Goal: Task Accomplishment & Management: Use online tool/utility

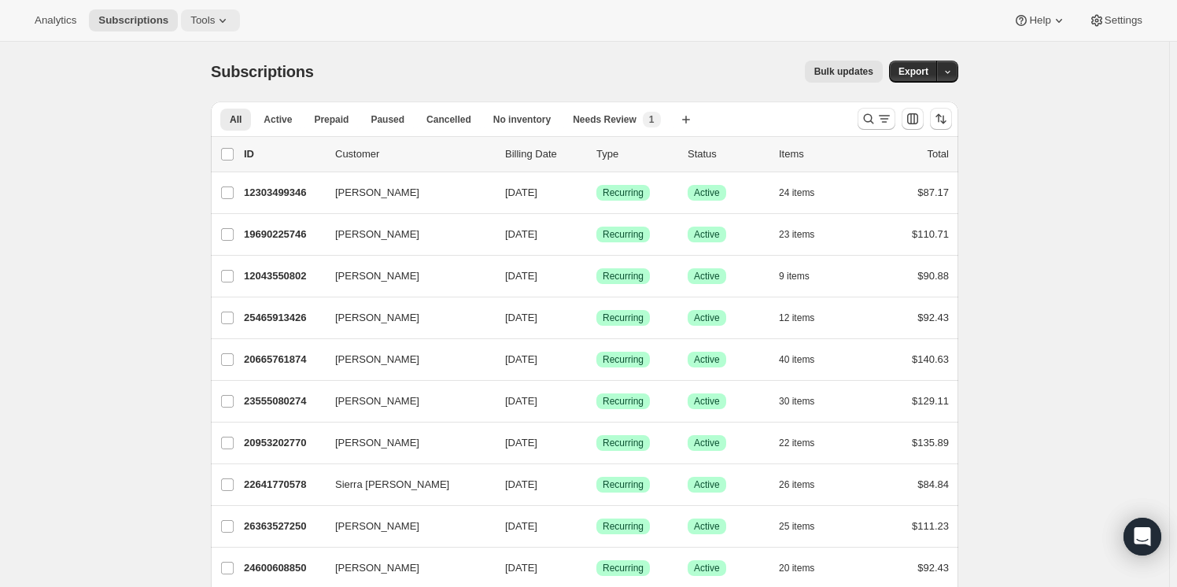
click at [220, 22] on icon at bounding box center [223, 21] width 6 height 4
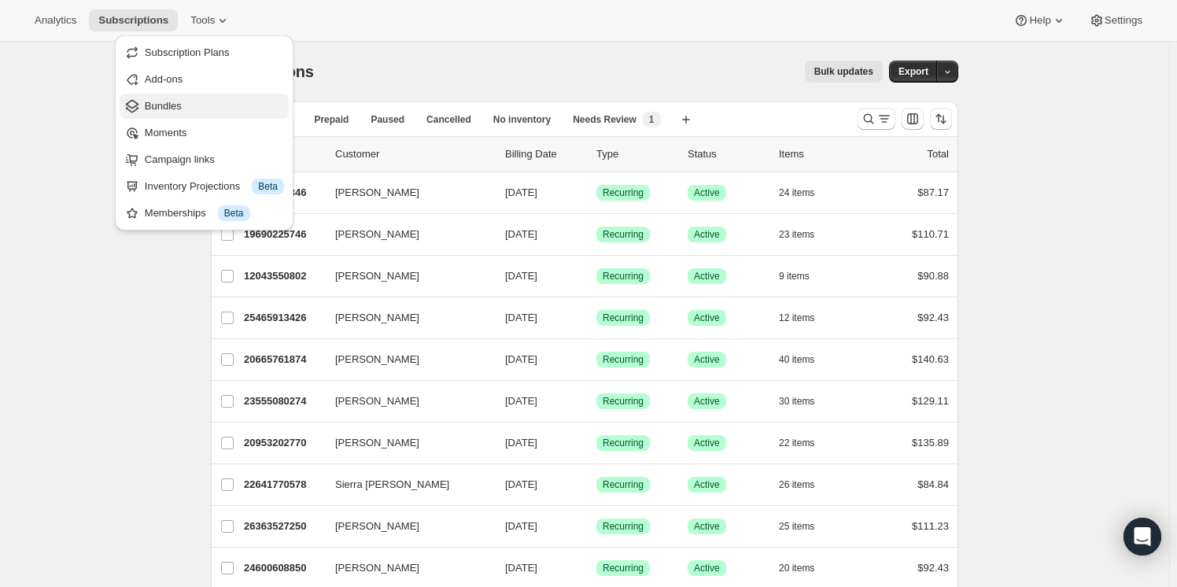
click at [207, 109] on span "Bundles" at bounding box center [214, 106] width 139 height 16
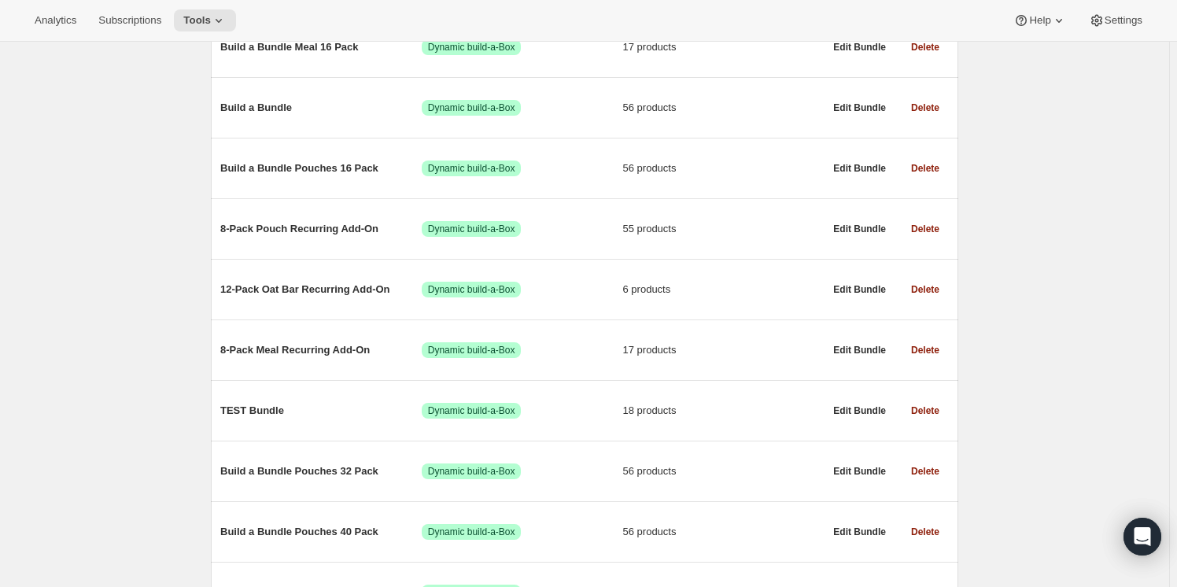
scroll to position [283, 0]
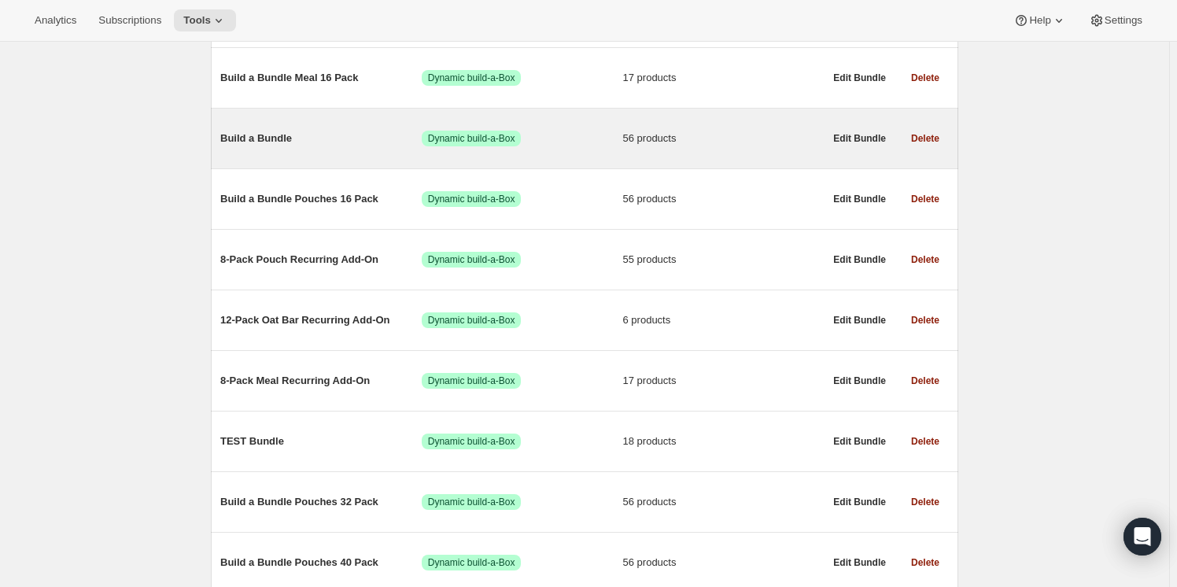
click at [272, 139] on span "Build a Bundle" at bounding box center [320, 139] width 201 height 16
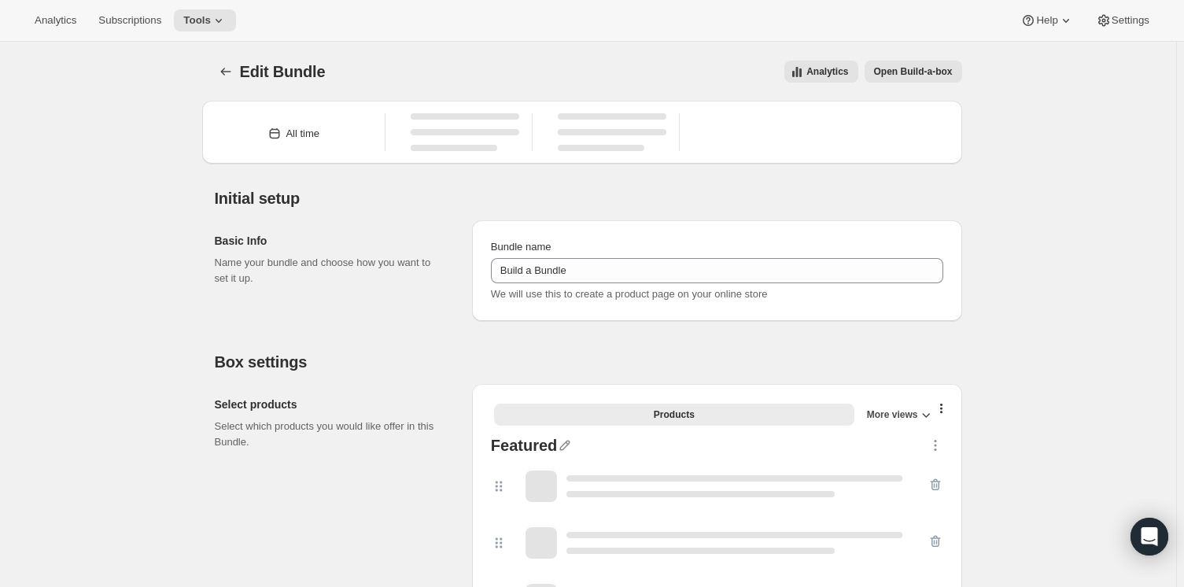
type input "Build a Bundle"
checkbox input "true"
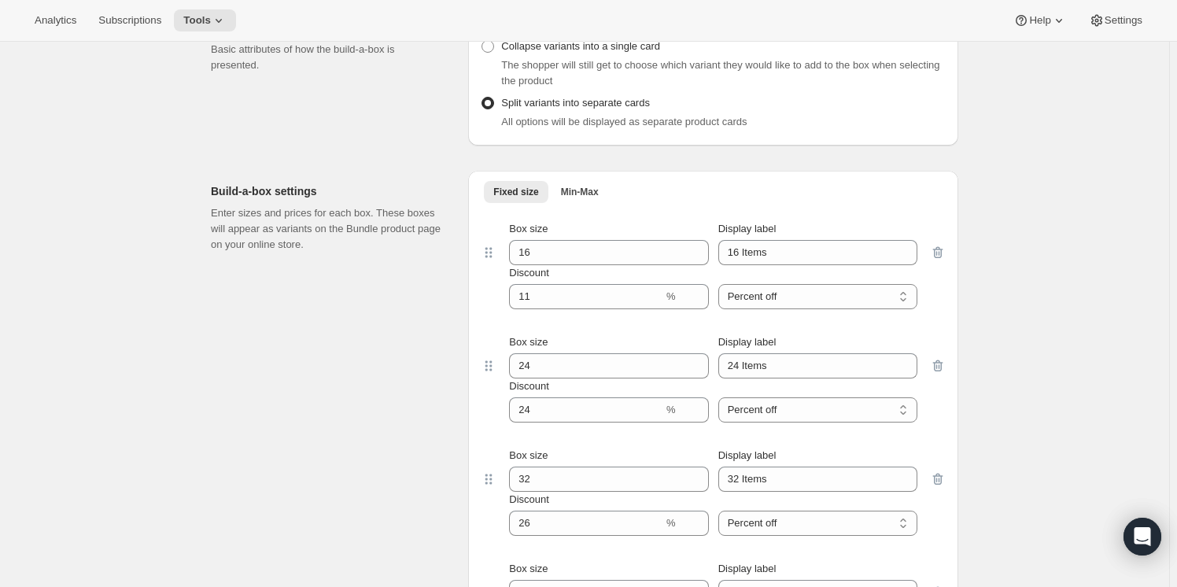
scroll to position [4229, 0]
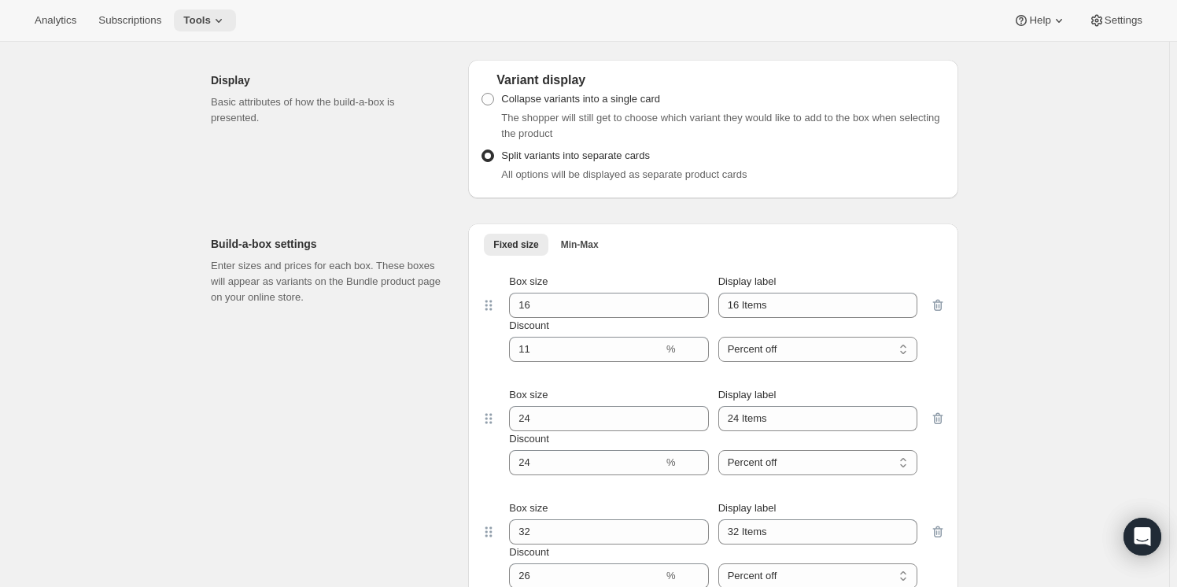
click at [185, 17] on span "Tools" at bounding box center [197, 20] width 28 height 13
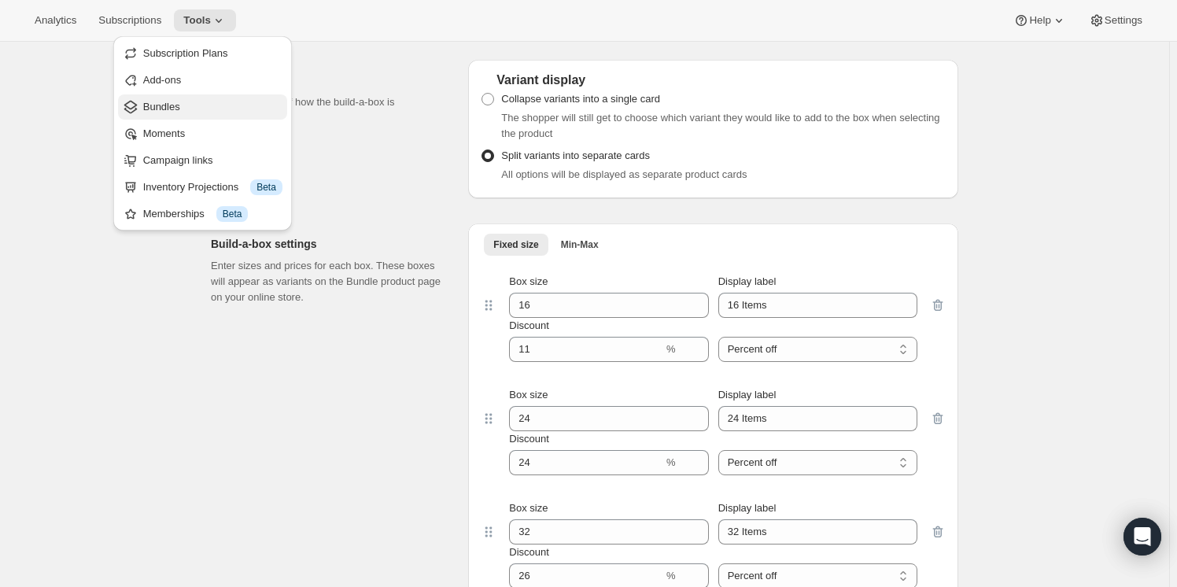
click at [143, 109] on span "Bundles" at bounding box center [161, 107] width 37 height 12
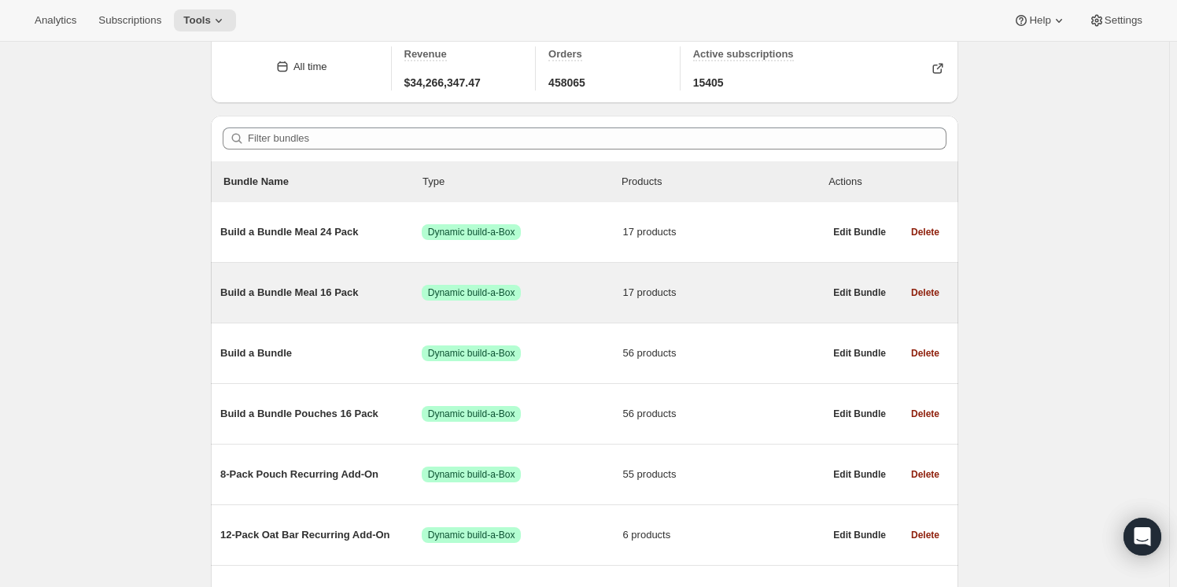
scroll to position [71, 0]
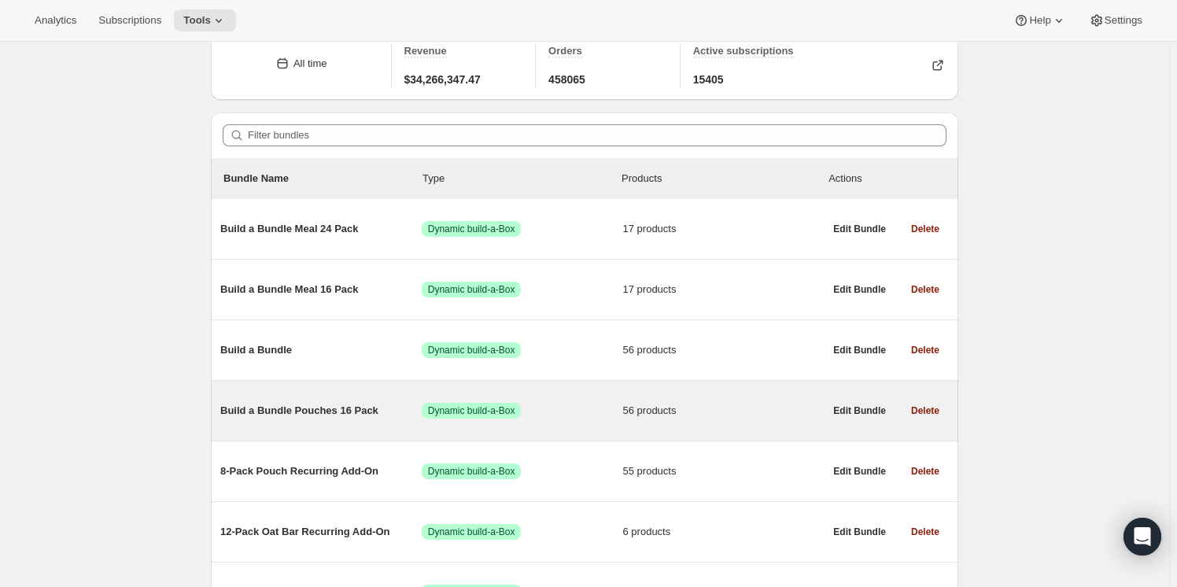
click at [323, 416] on span "Build a Bundle Pouches 16 Pack" at bounding box center [320, 411] width 201 height 16
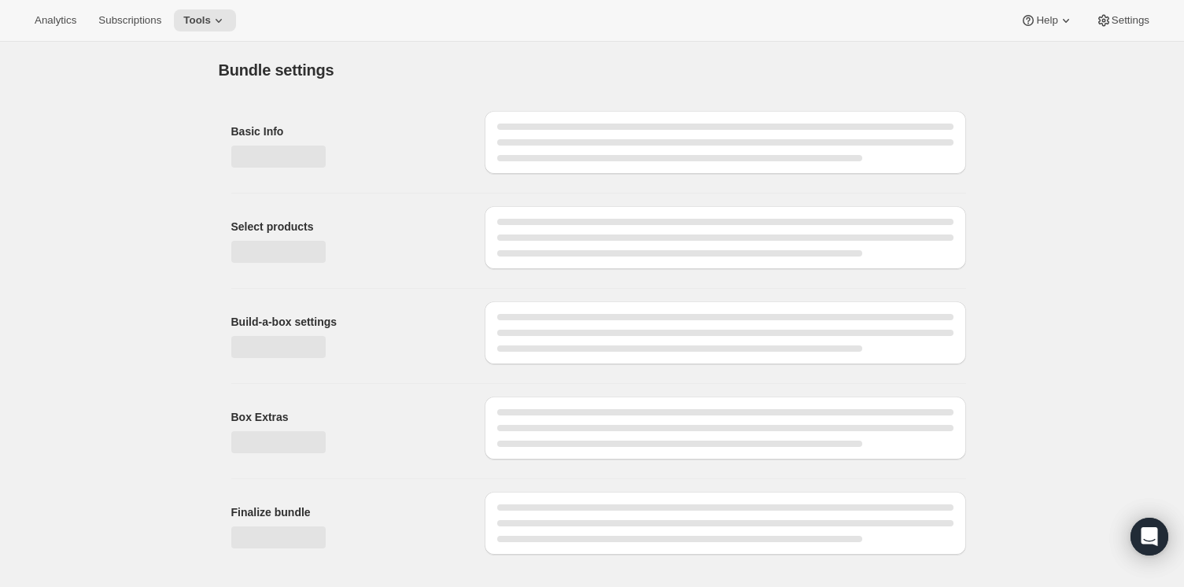
type input "Build a Bundle Pouches 16 Pack"
checkbox input "true"
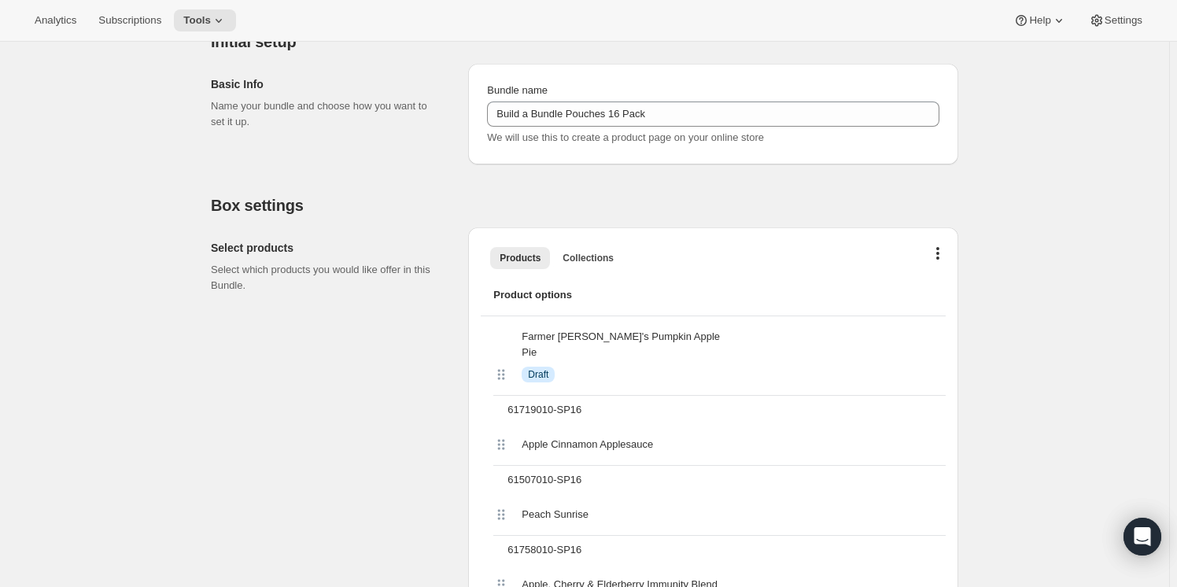
scroll to position [315, 0]
